Goal: Information Seeking & Learning: Check status

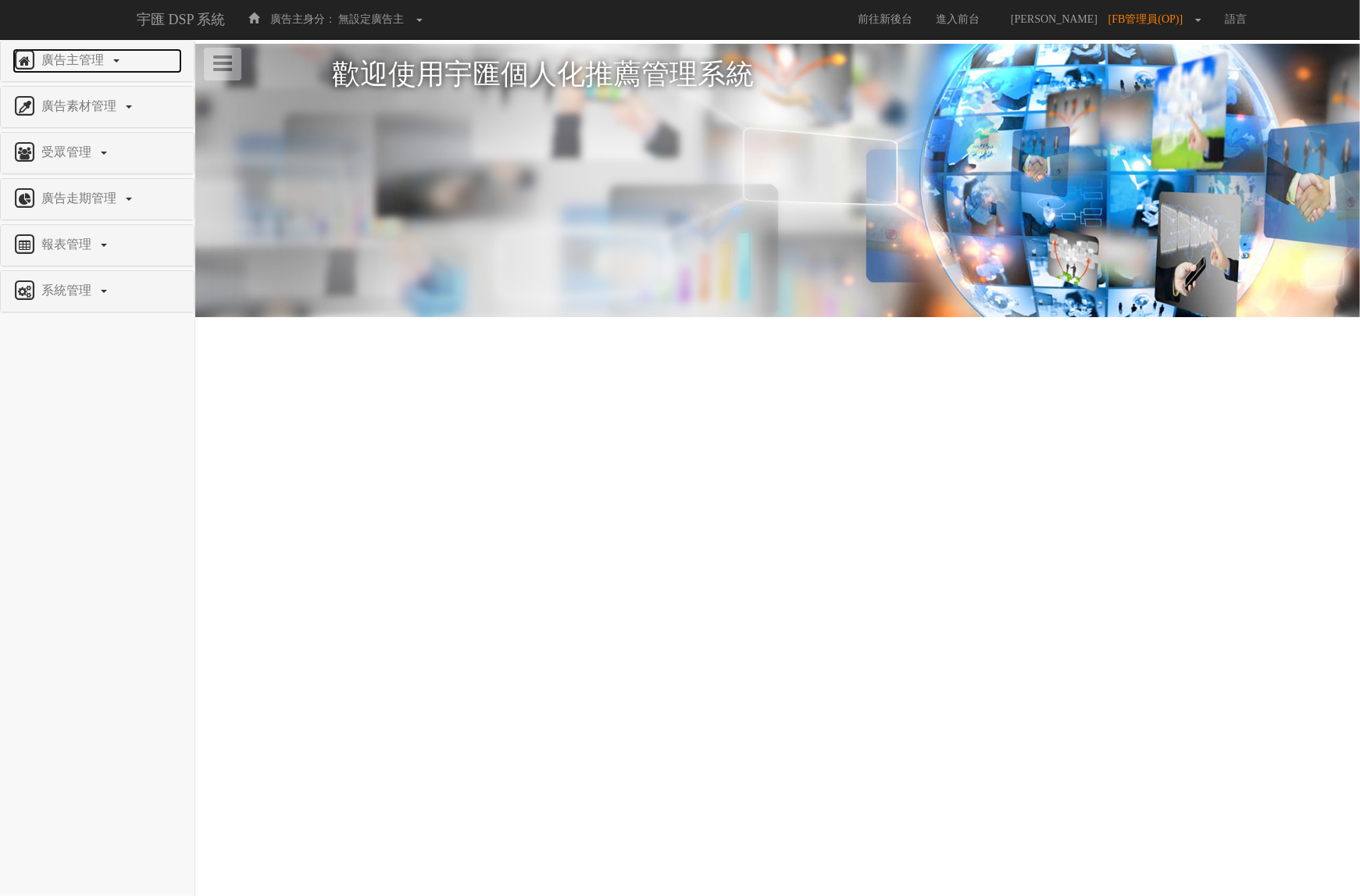
click at [90, 54] on span "廣告主管理" at bounding box center [75, 59] width 74 height 13
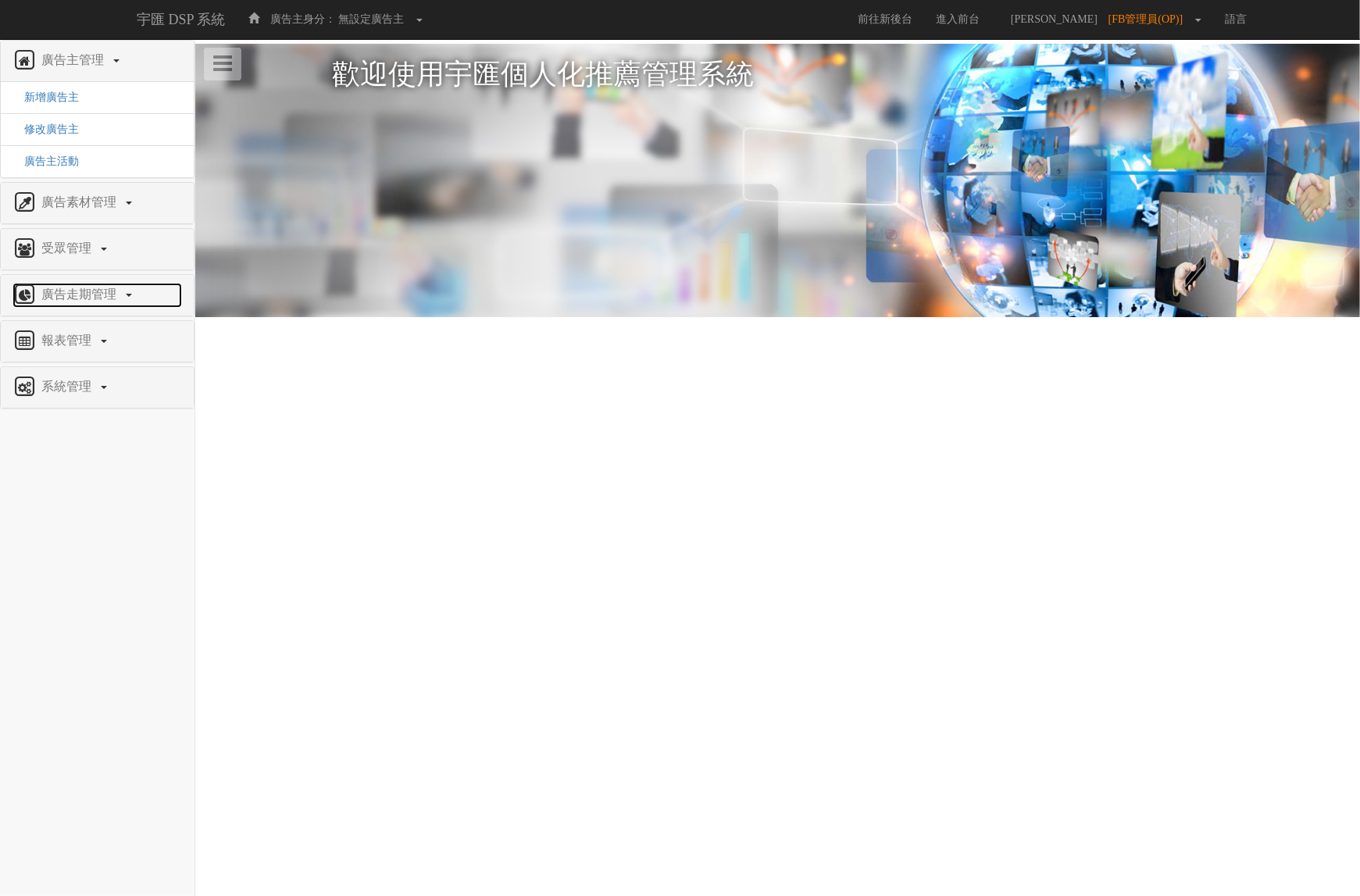
click at [91, 300] on span "廣告走期管理" at bounding box center [81, 293] width 87 height 13
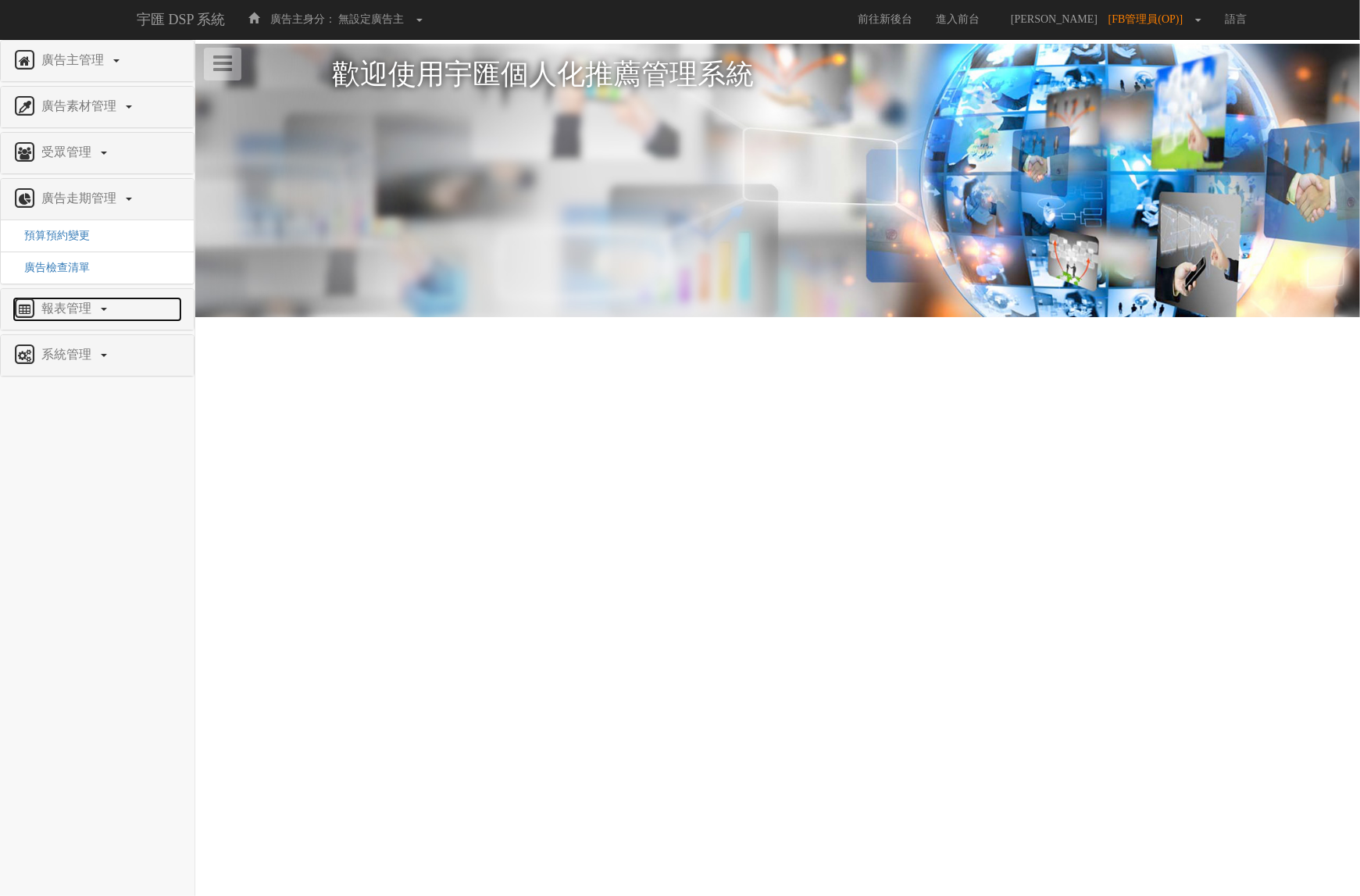
click at [73, 313] on span "報表管理" at bounding box center [69, 307] width 61 height 13
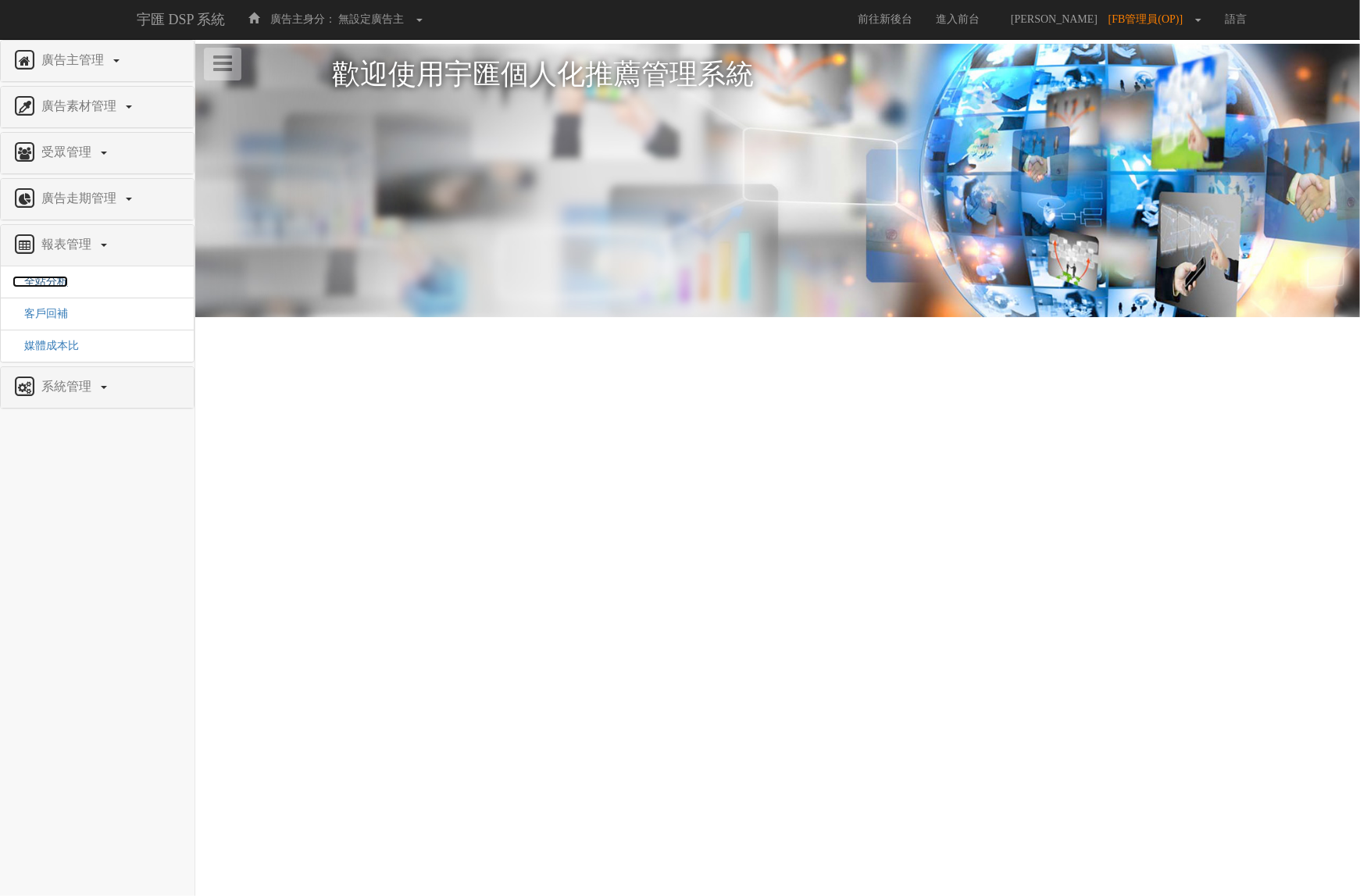
click at [51, 282] on span "全站分析" at bounding box center [40, 281] width 55 height 11
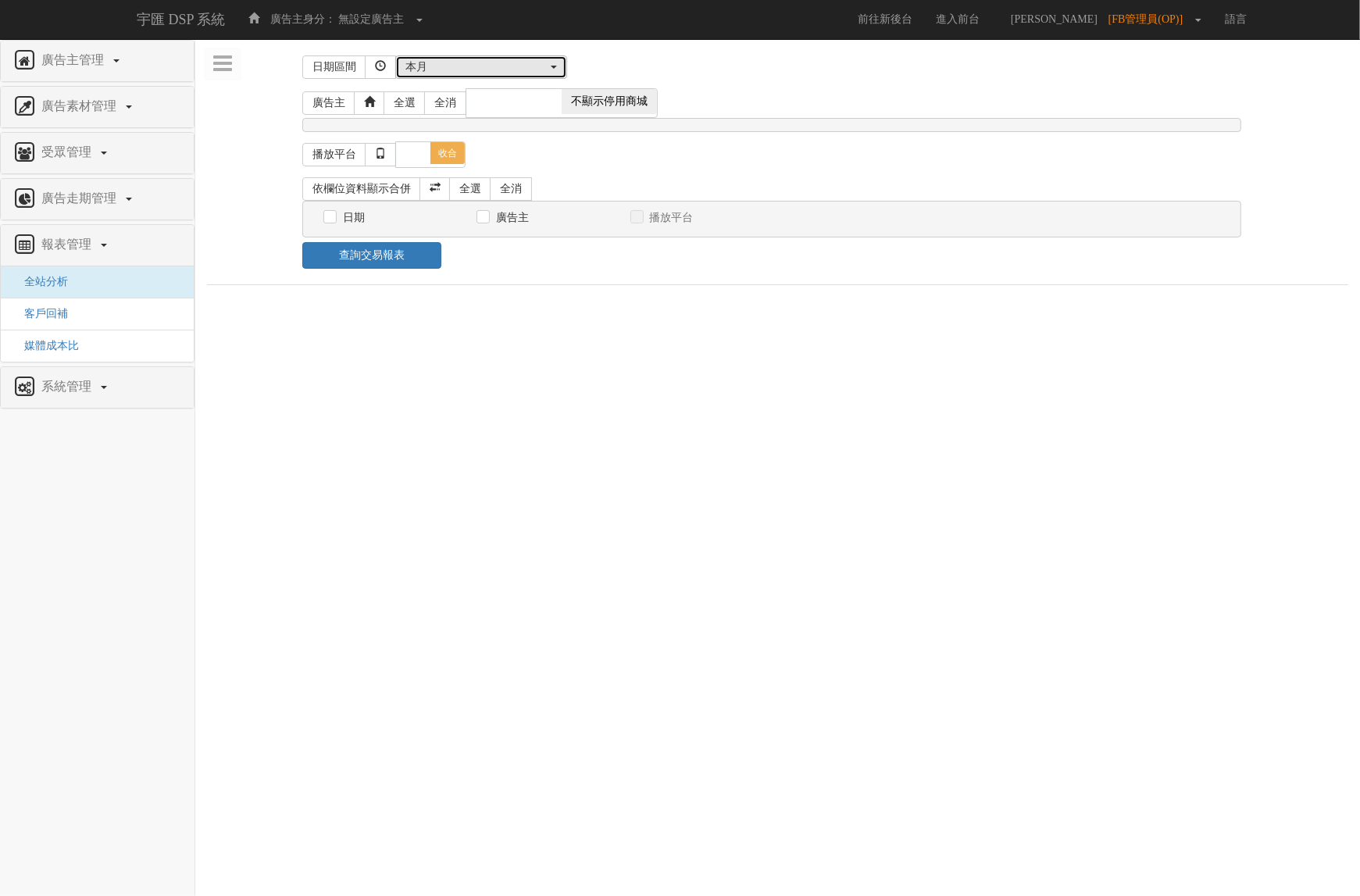
click at [517, 65] on div "本月" at bounding box center [476, 68] width 142 height 16
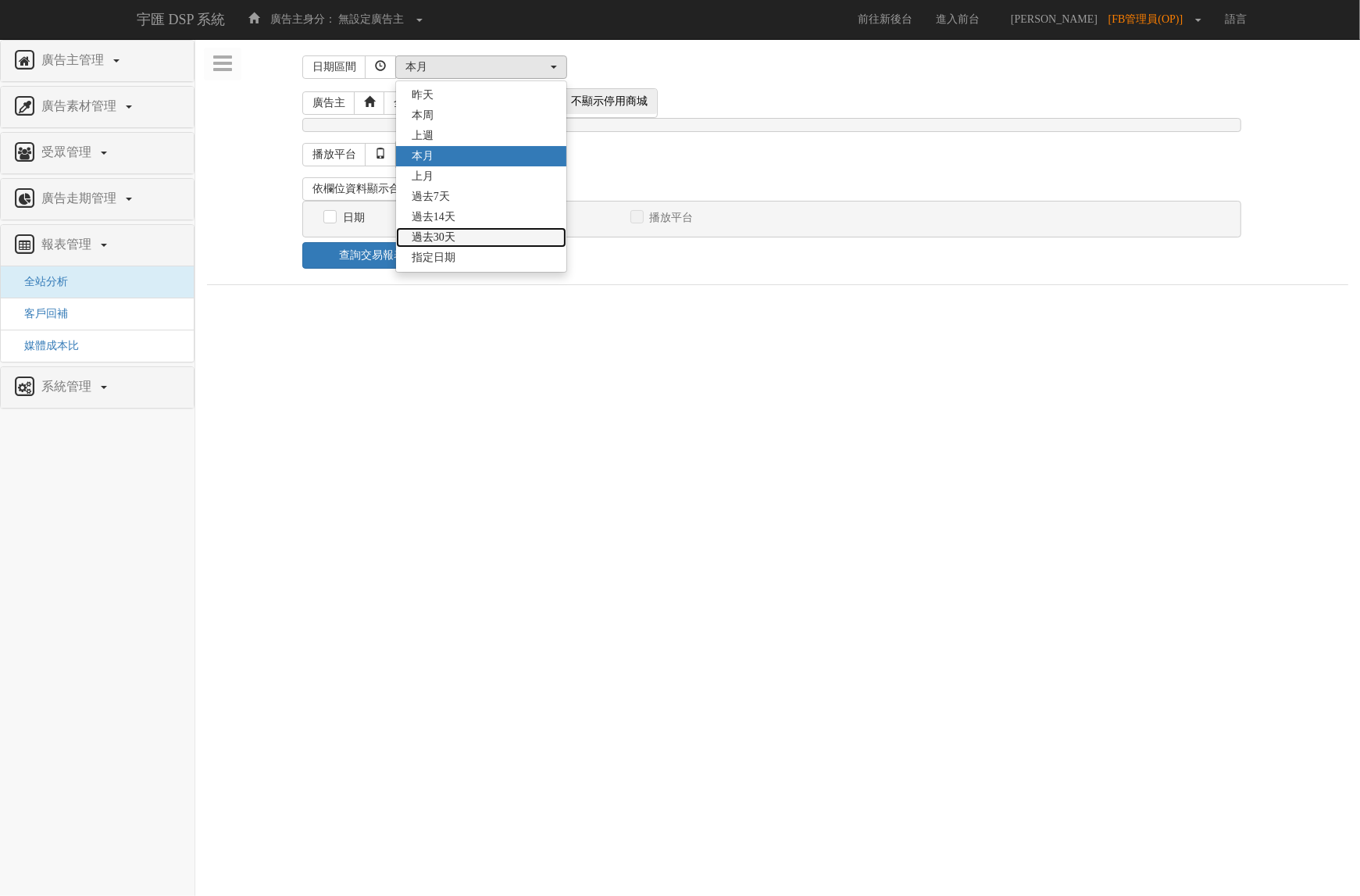
click at [445, 228] on link "過去30天" at bounding box center [481, 237] width 170 height 20
select select "Past30"
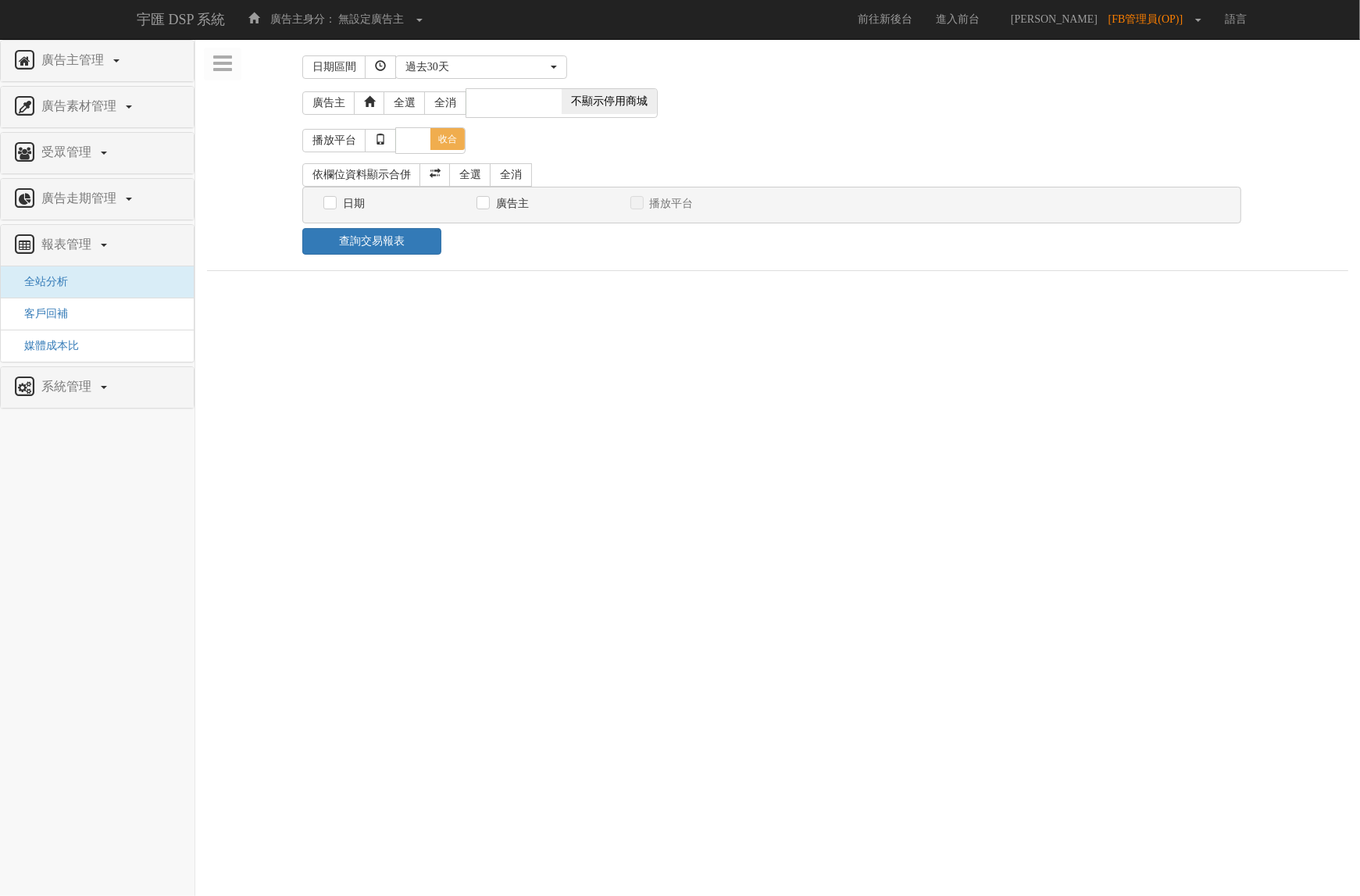
click at [578, 107] on span "不顯示停用商城" at bounding box center [609, 101] width 95 height 25
click at [578, 107] on span at bounding box center [609, 101] width 95 height 25
checkbox input "false"
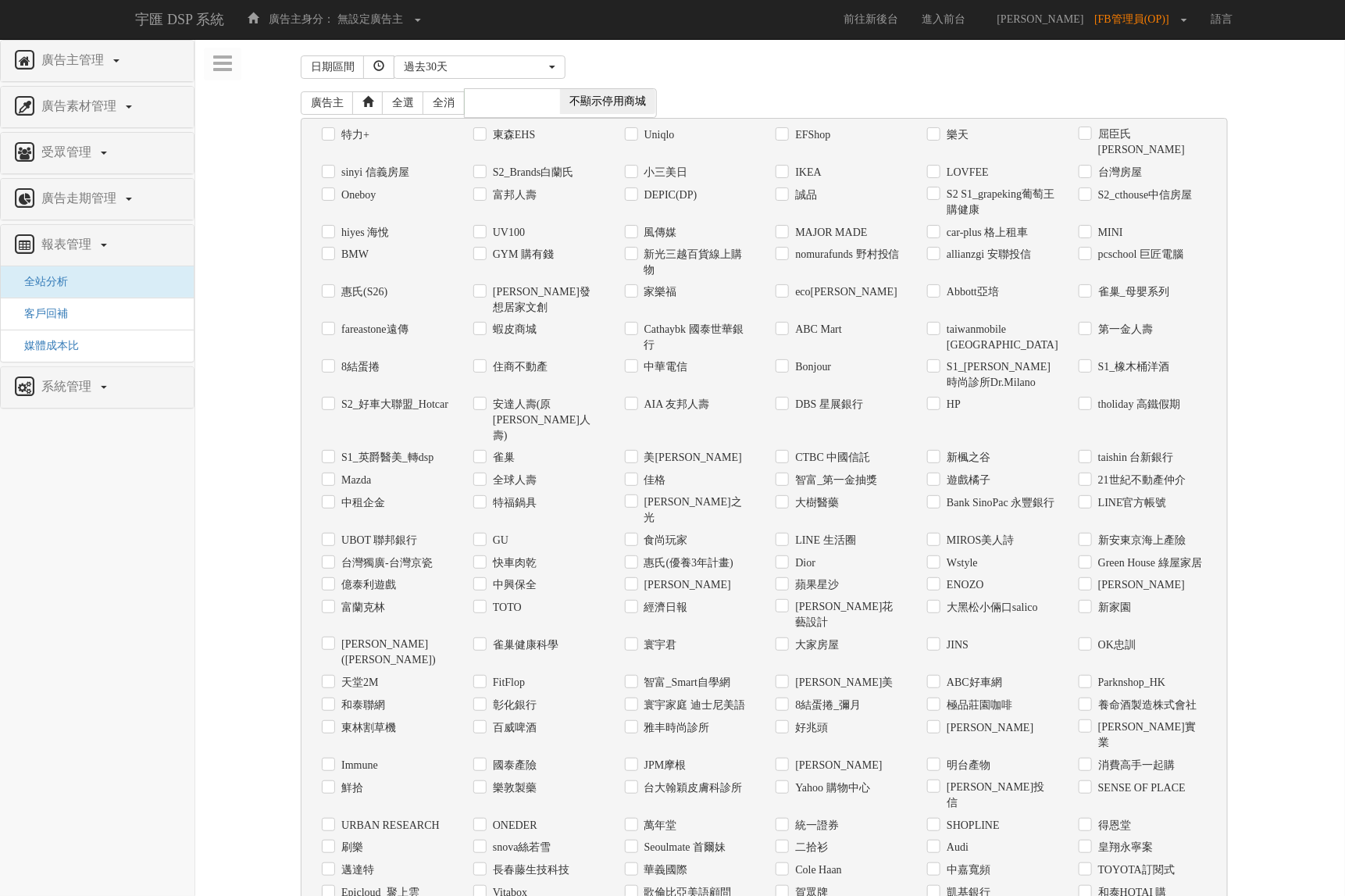
scroll to position [503, 0]
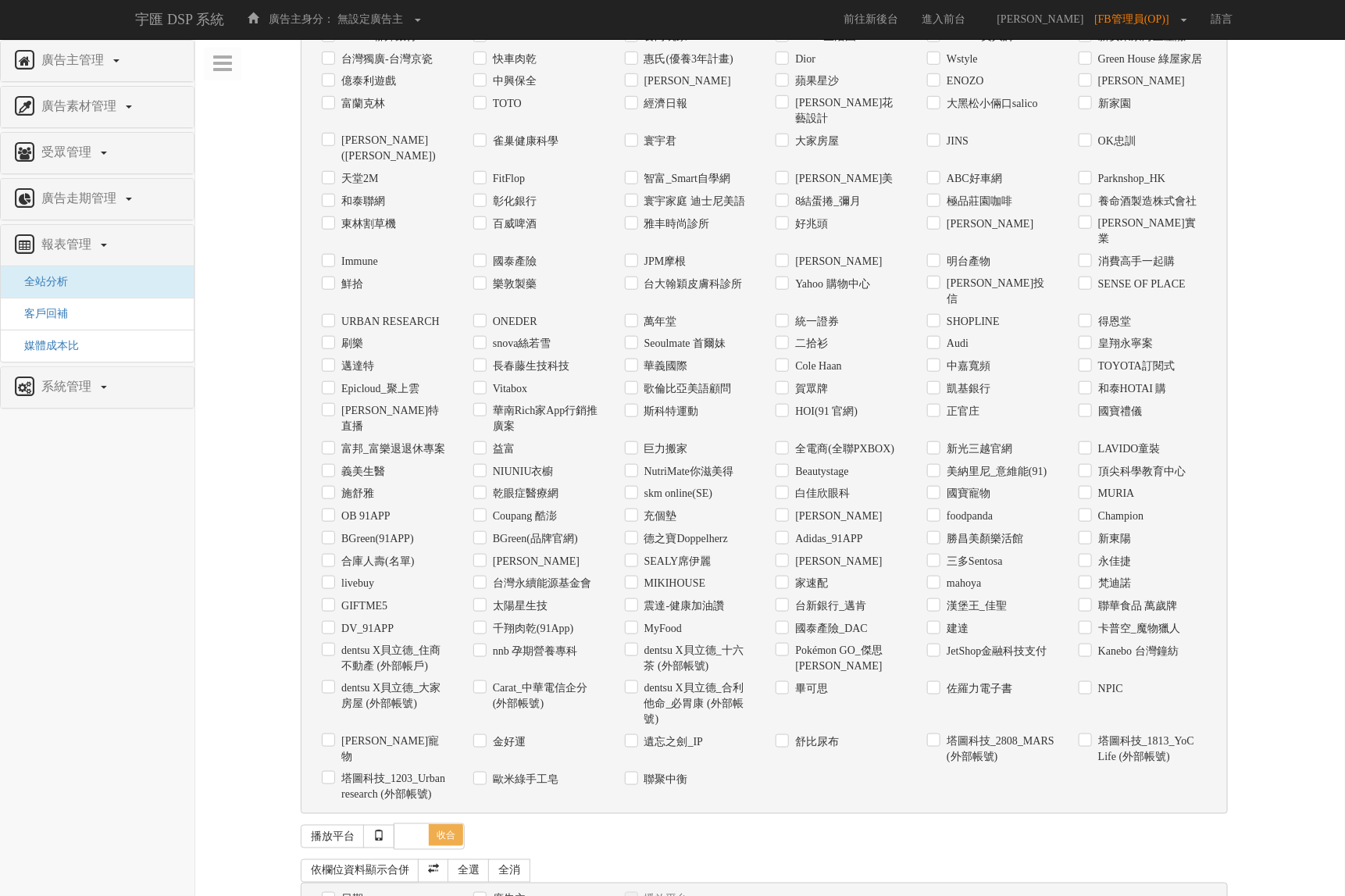
click at [520, 509] on label "Coupang 酷澎" at bounding box center [523, 517] width 68 height 16
click at [483, 510] on input "Coupang 酷澎" at bounding box center [479, 516] width 11 height 11
checkbox input "true"
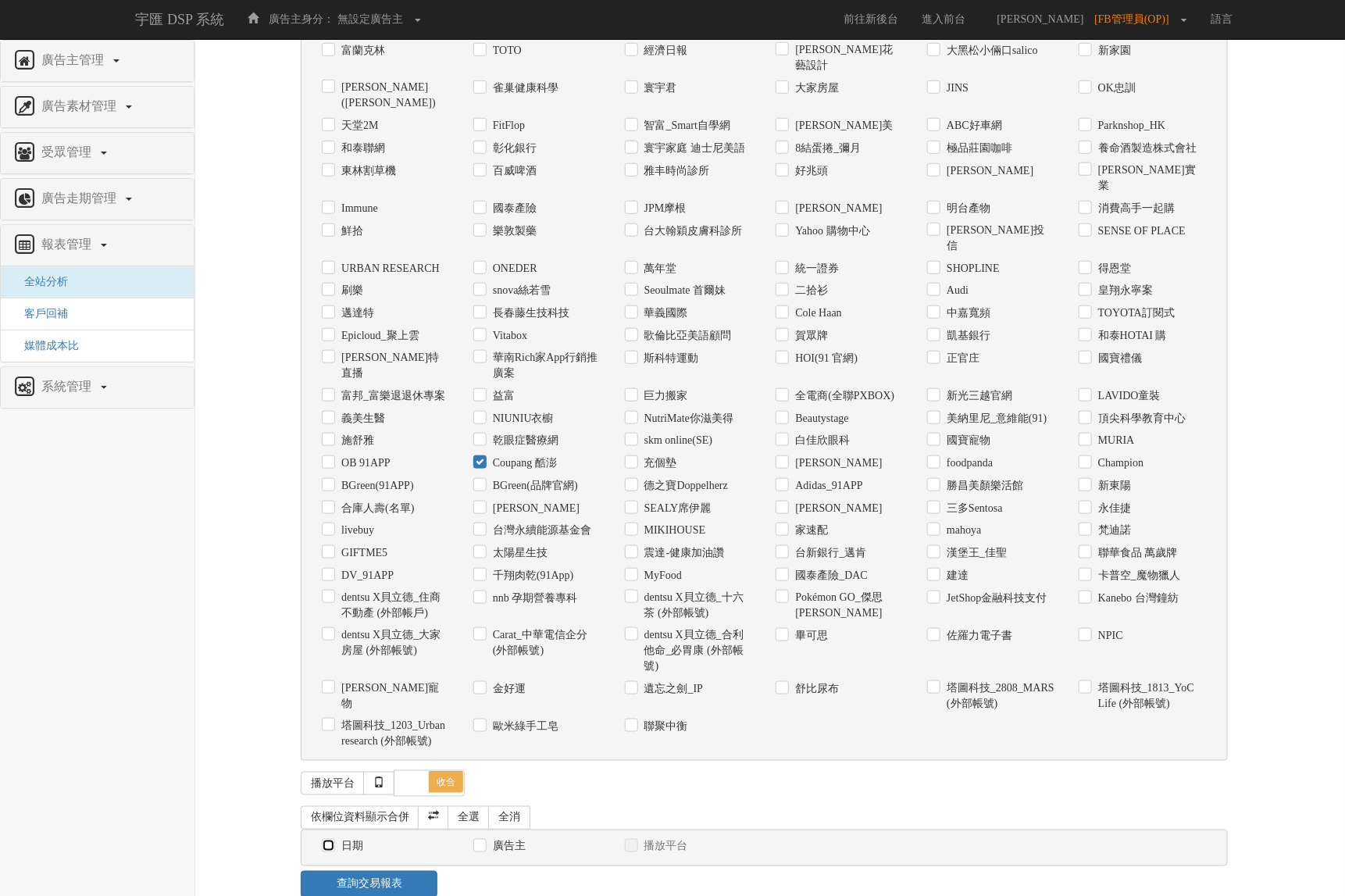
click at [327, 842] on input "日期" at bounding box center [327, 847] width 11 height 11
checkbox input "true"
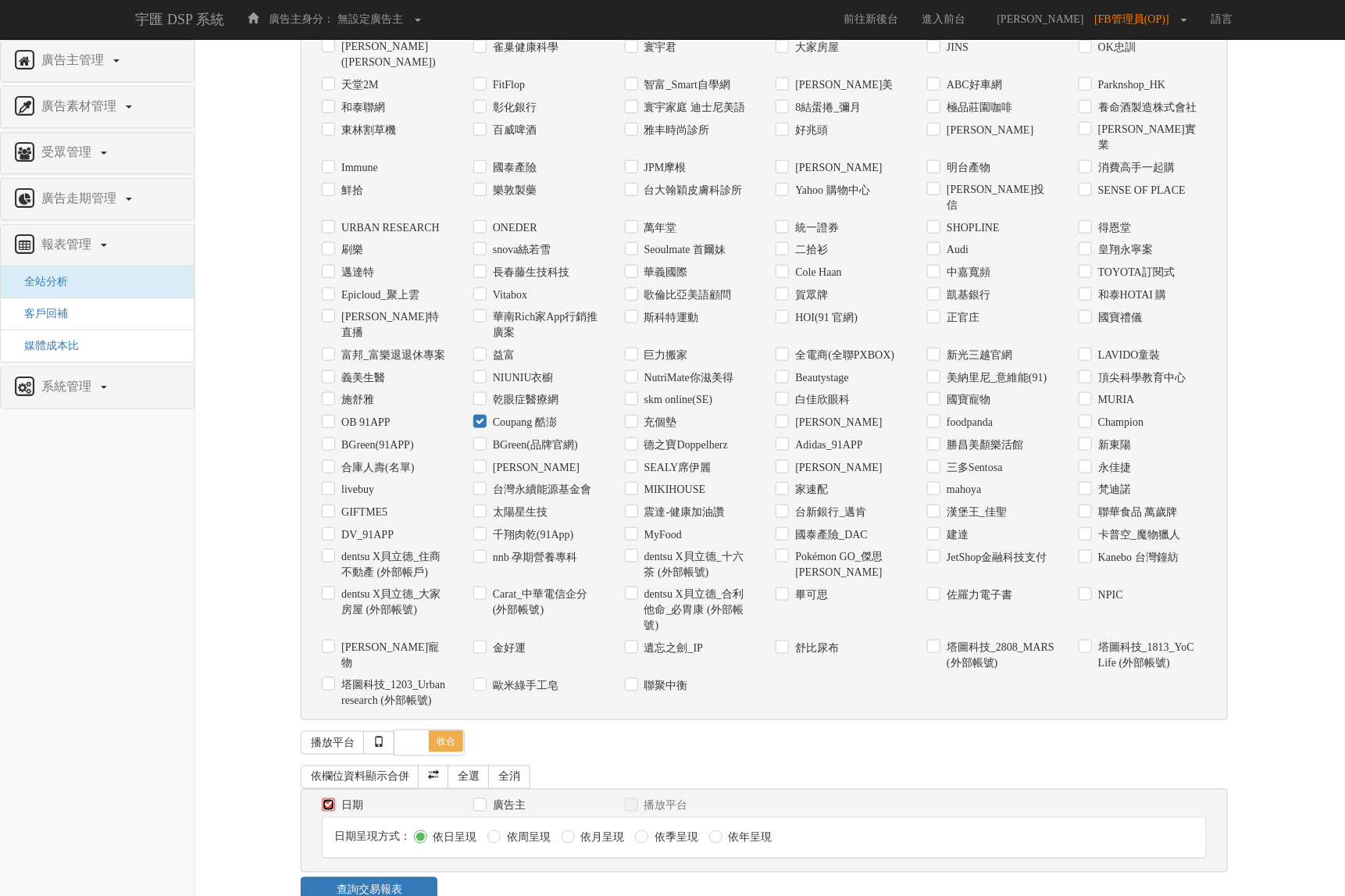
scroll to position [599, 0]
click at [353, 851] on div "依欄位資料顯示合併 全選 全消 日期 廣告主 播放平台 日期呈現方式： 依日呈現 依周呈現" at bounding box center [770, 822] width 939 height 126
click at [348, 885] on link "查詢交易報表" at bounding box center [369, 899] width 137 height 26
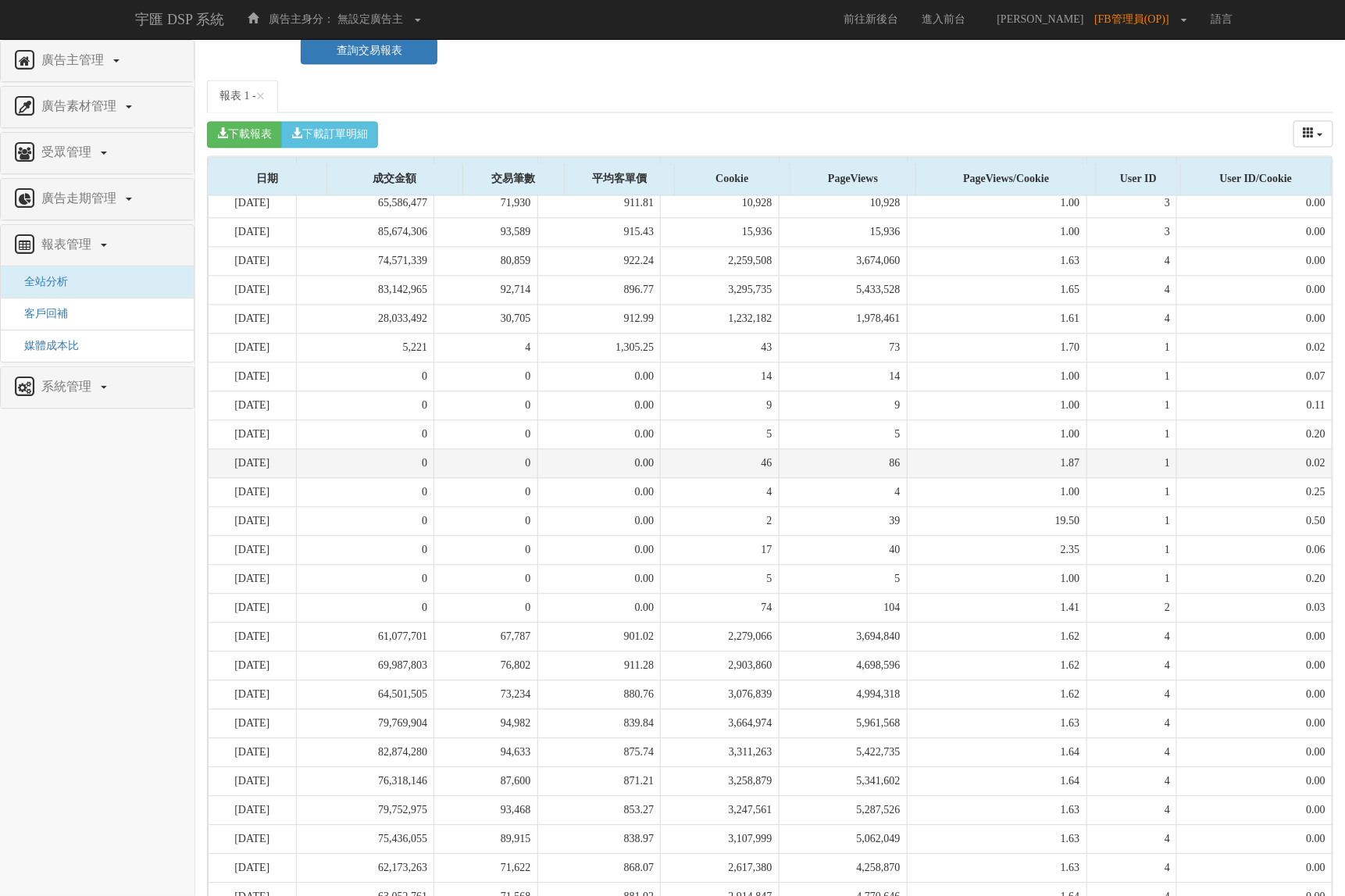
scroll to position [1540, 0]
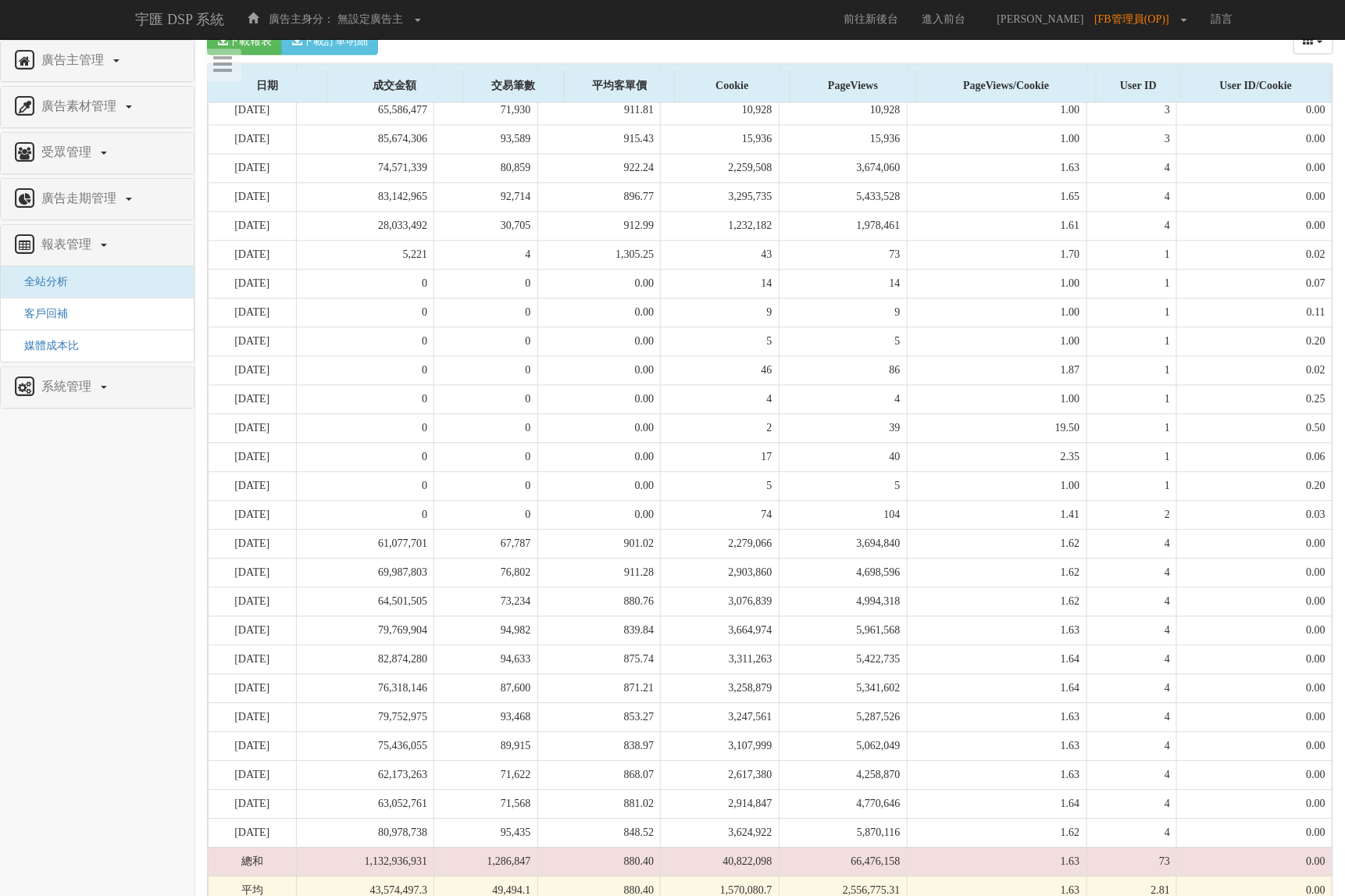
drag, startPoint x: 856, startPoint y: 227, endPoint x: 912, endPoint y: 51, distance: 184.7
click at [856, 240] on td "73" at bounding box center [842, 254] width 128 height 29
